Goal: Information Seeking & Learning: Learn about a topic

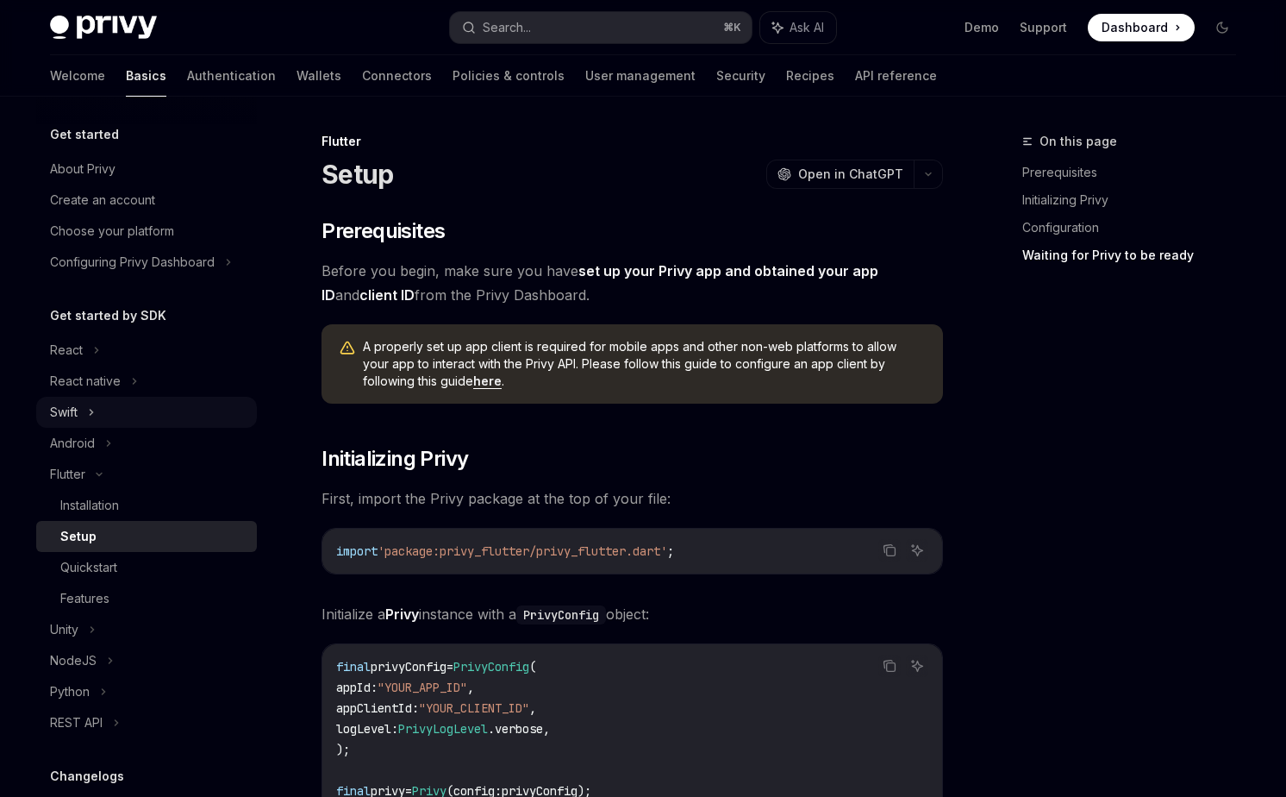
scroll to position [1508, 0]
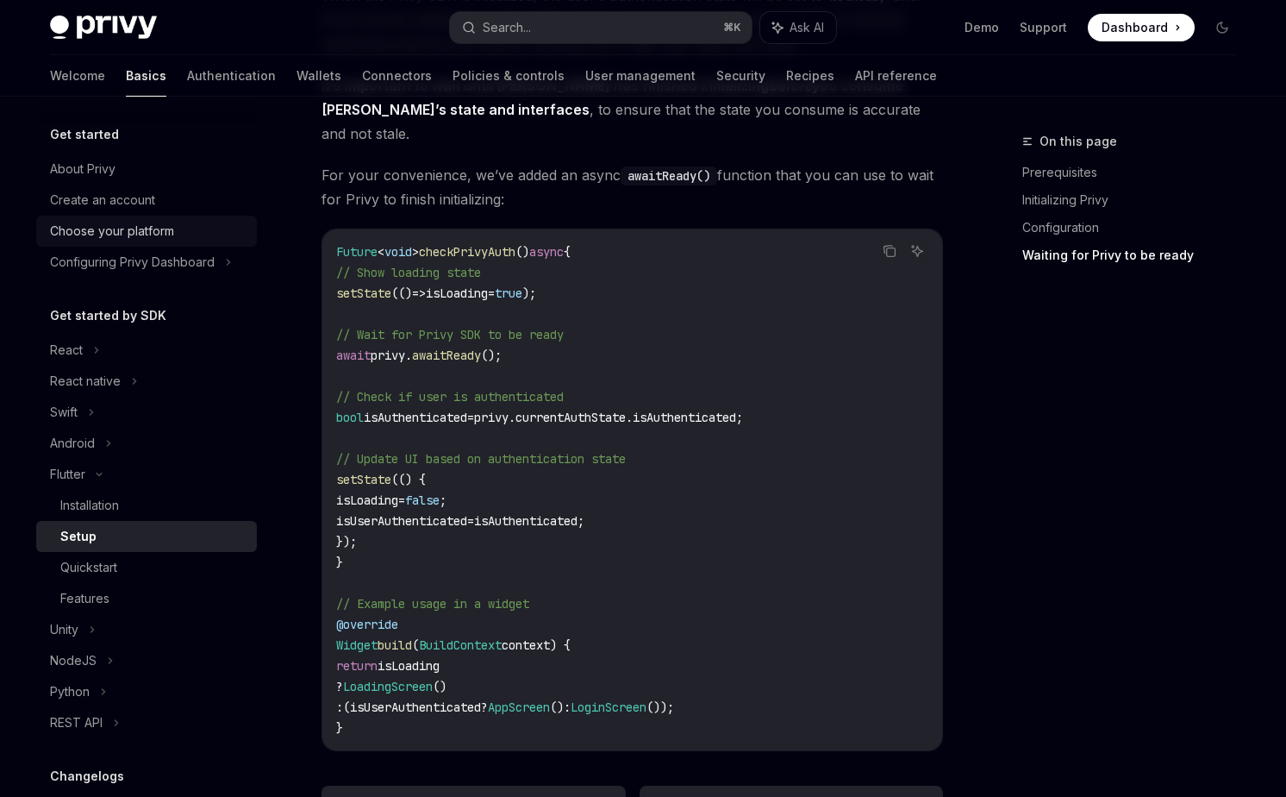
click at [122, 227] on div "Choose your platform" at bounding box center [112, 231] width 124 height 21
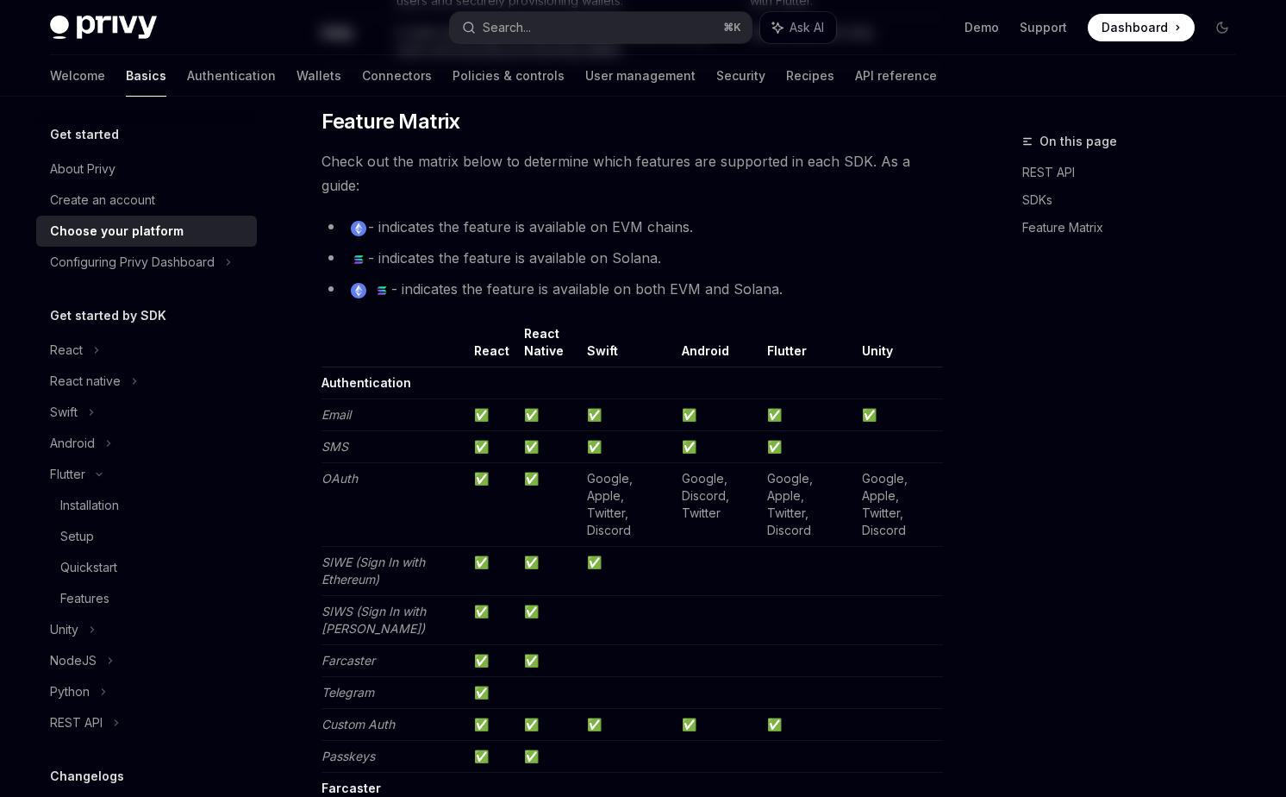
type textarea "*"
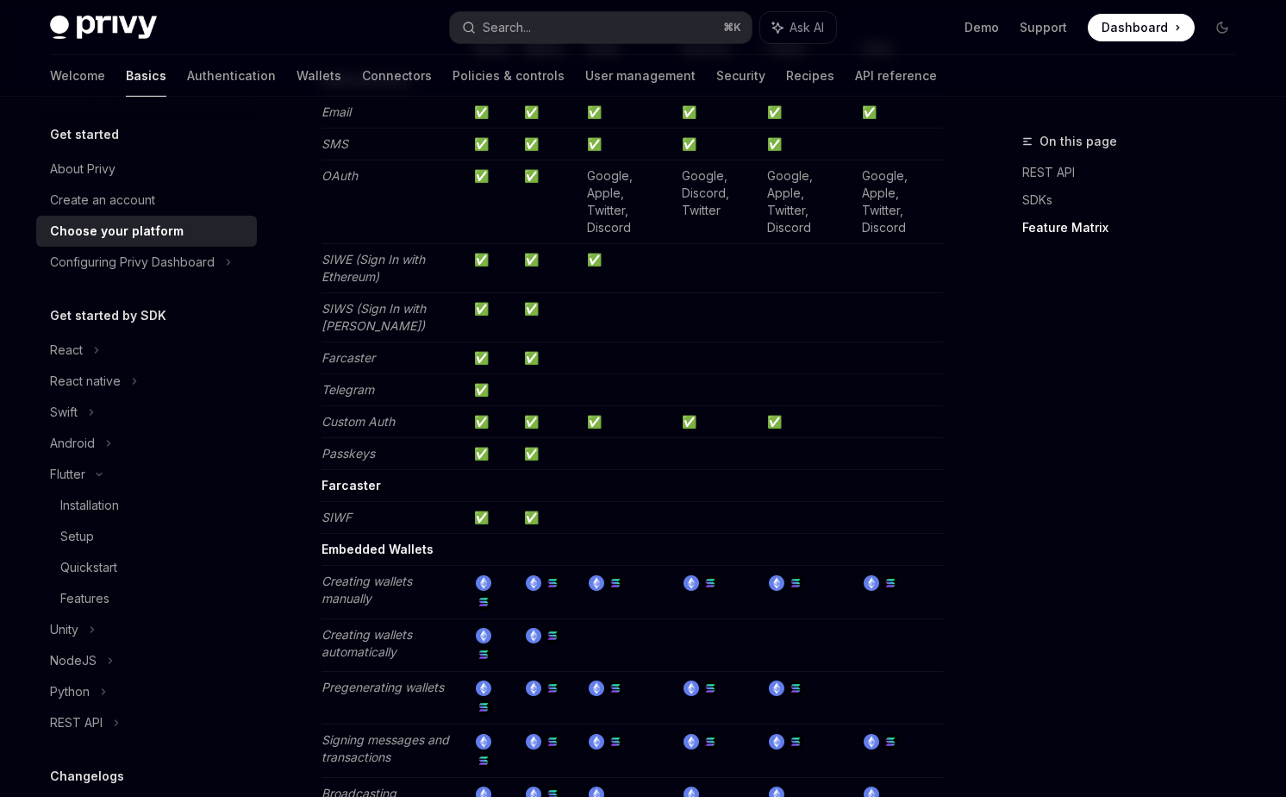
scroll to position [1806, 0]
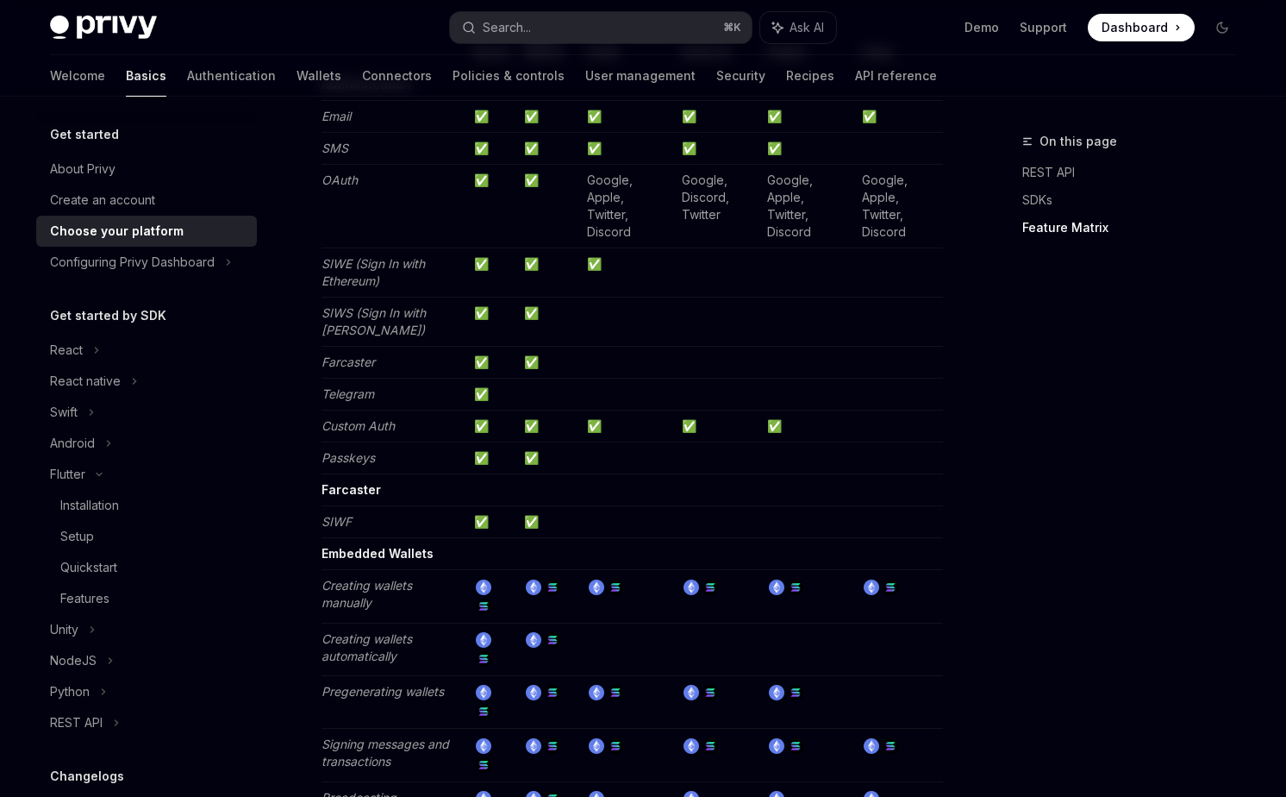
click at [553, 366] on td "✅" at bounding box center [549, 363] width 64 height 32
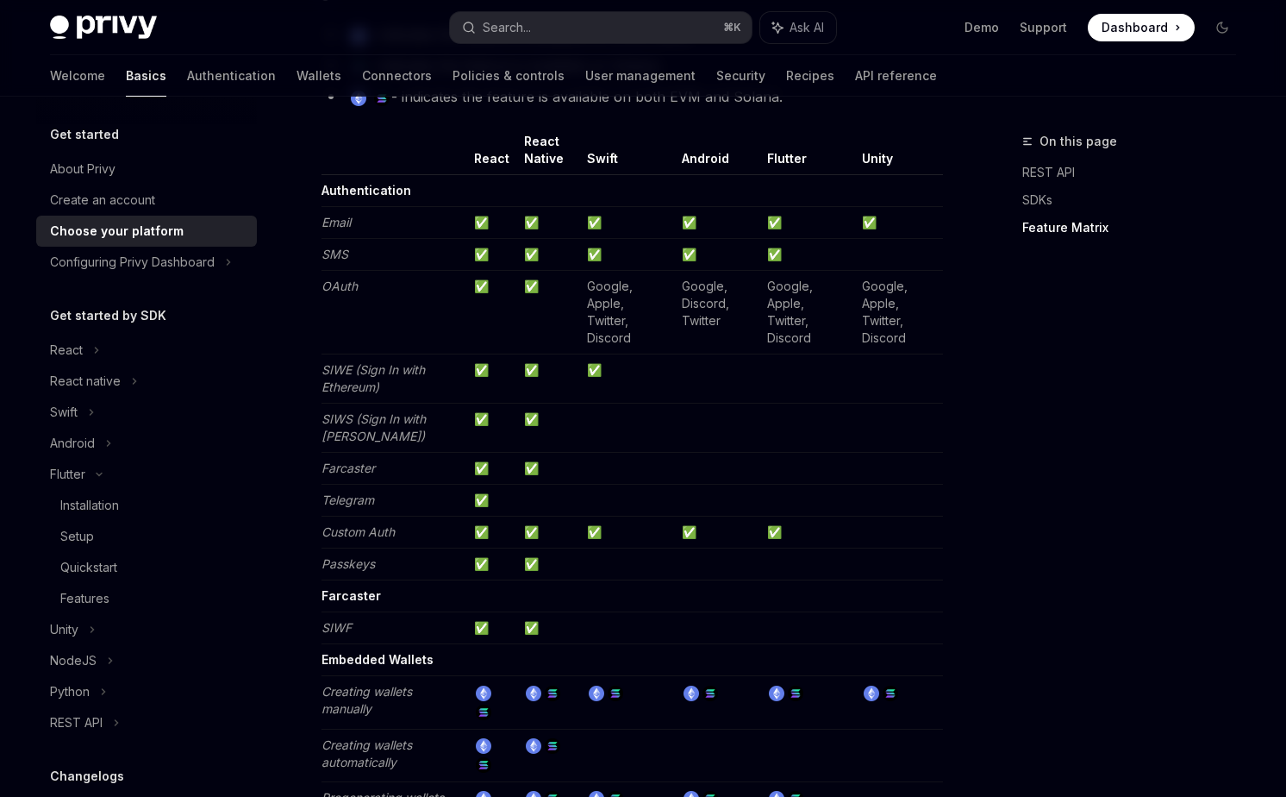
scroll to position [1679, 0]
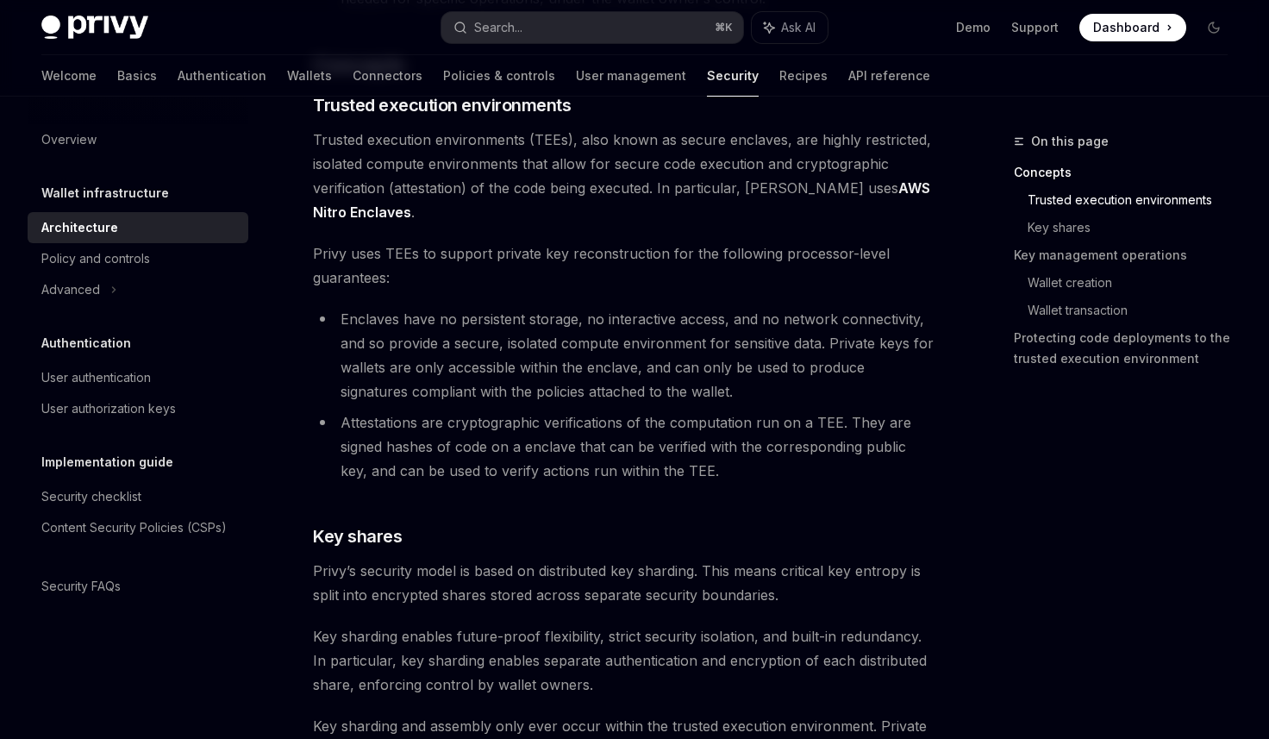
scroll to position [372, 0]
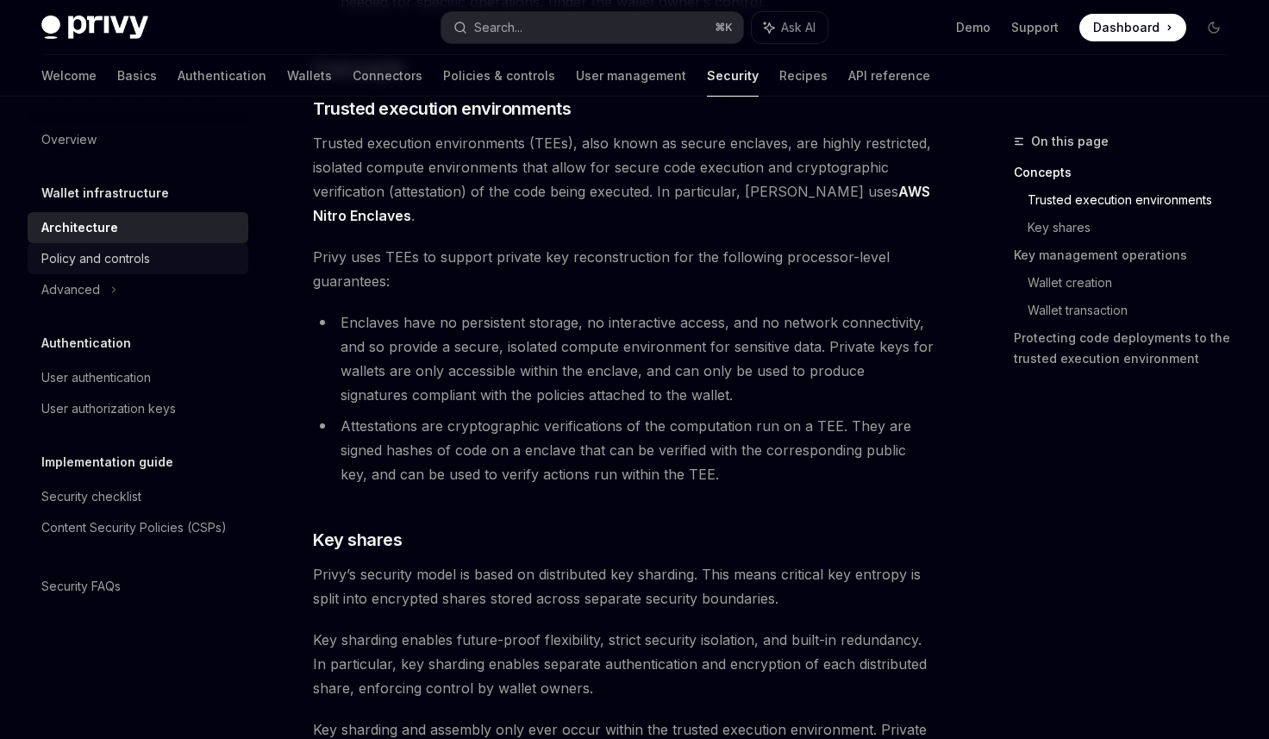
click at [159, 260] on div "Policy and controls" at bounding box center [139, 258] width 197 height 21
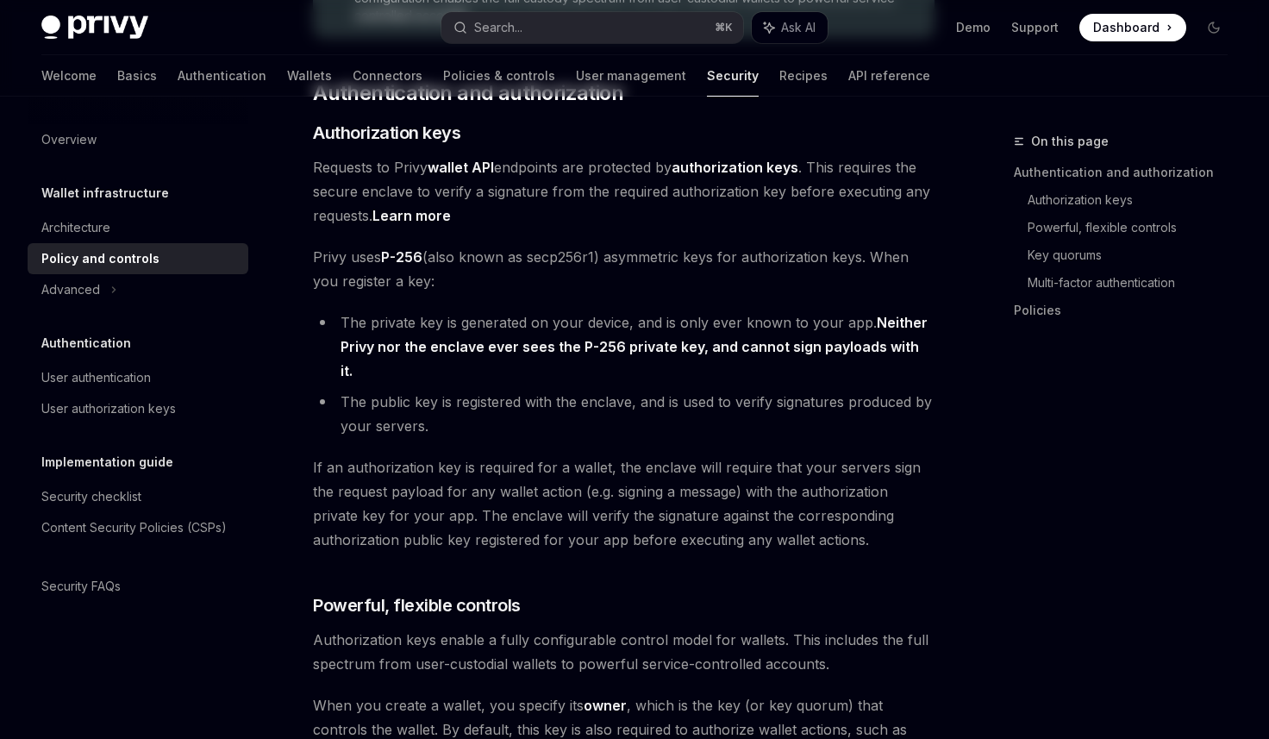
type textarea "*"
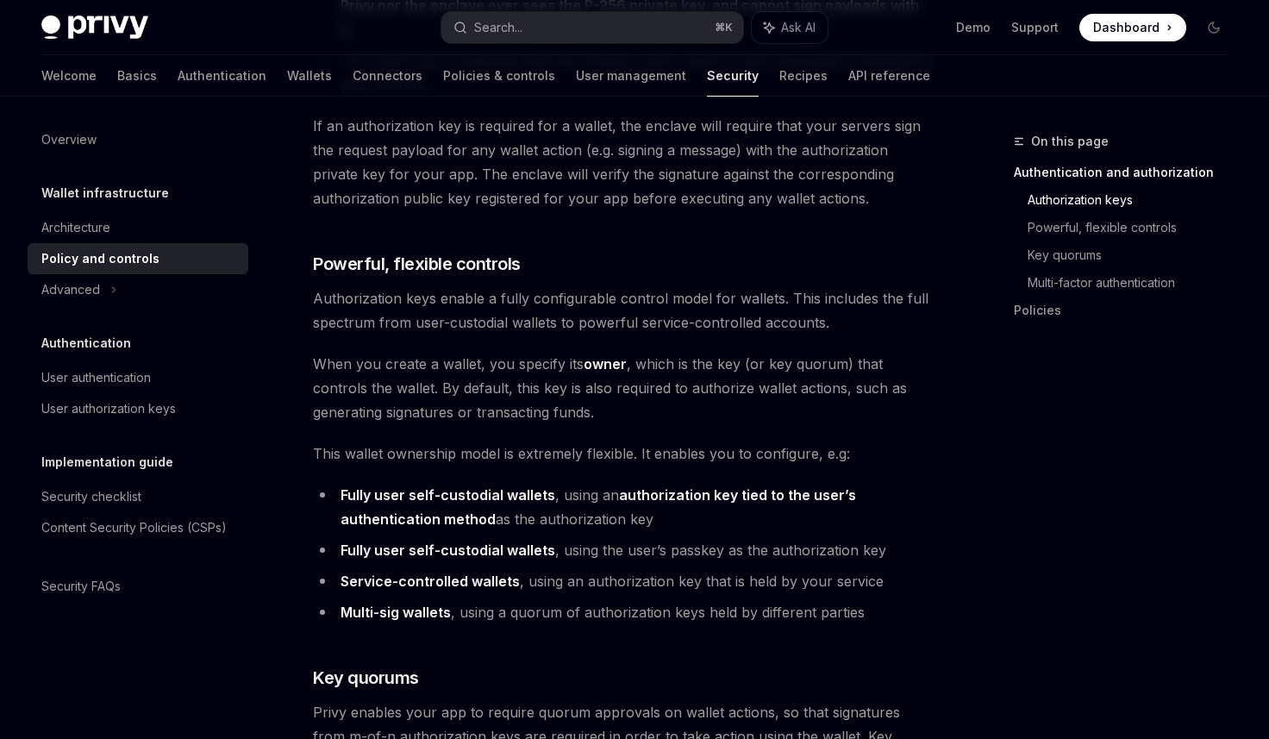
scroll to position [739, 0]
